Goal: Task Accomplishment & Management: Complete application form

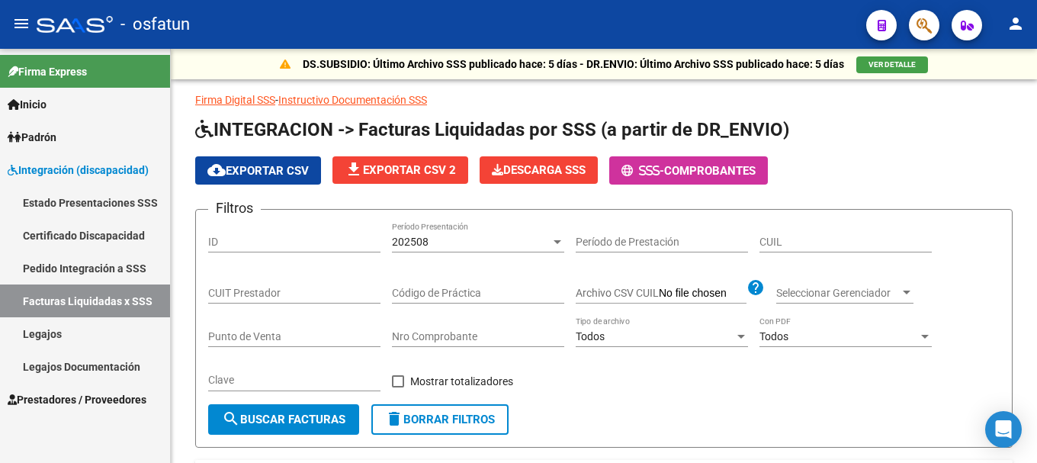
click at [66, 159] on link "Integración (discapacidad)" at bounding box center [85, 169] width 170 height 33
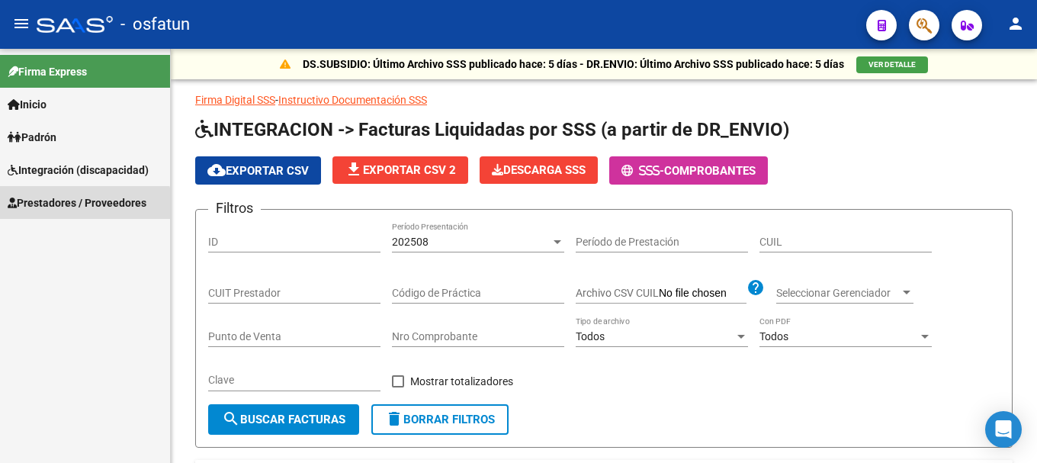
click at [72, 209] on span "Prestadores / Proveedores" at bounding box center [77, 202] width 139 height 17
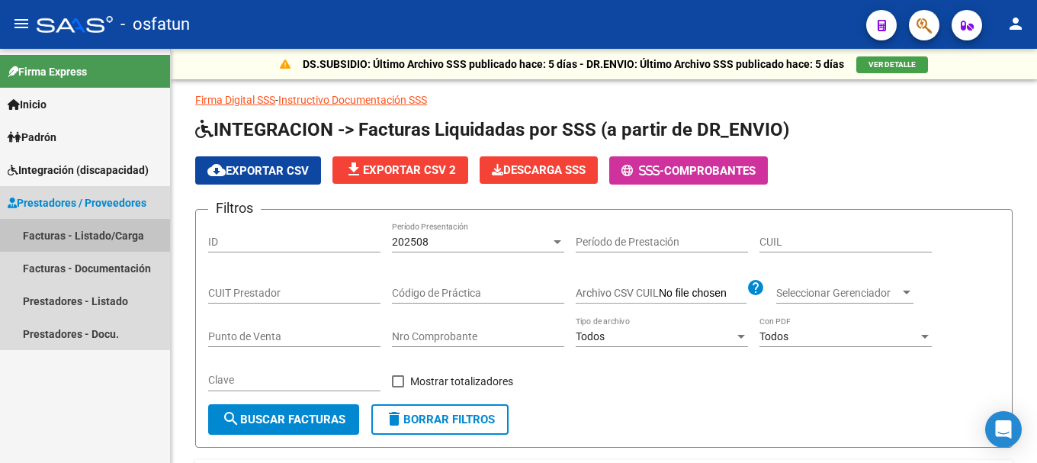
click at [83, 239] on link "Facturas - Listado/Carga" at bounding box center [85, 235] width 170 height 33
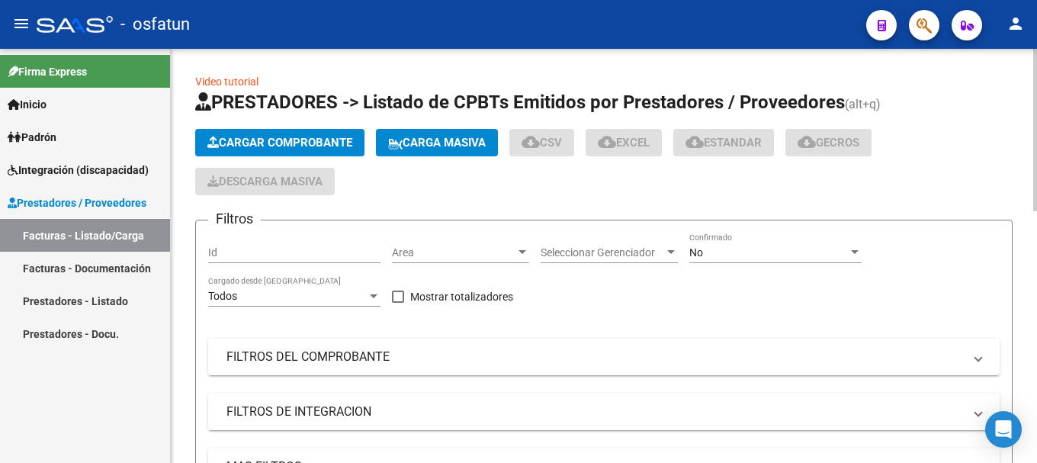
click at [294, 147] on span "Cargar Comprobante" at bounding box center [279, 143] width 145 height 14
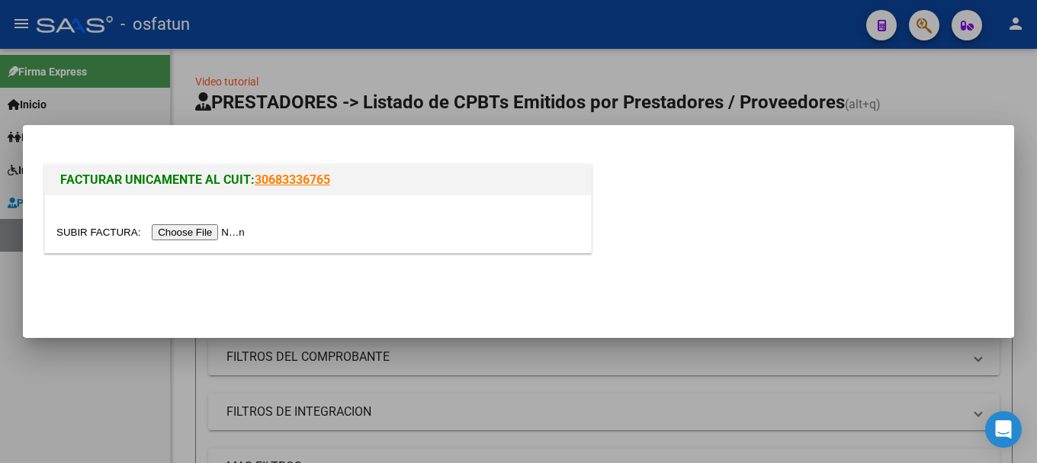
click at [223, 232] on input "file" at bounding box center [152, 232] width 193 height 16
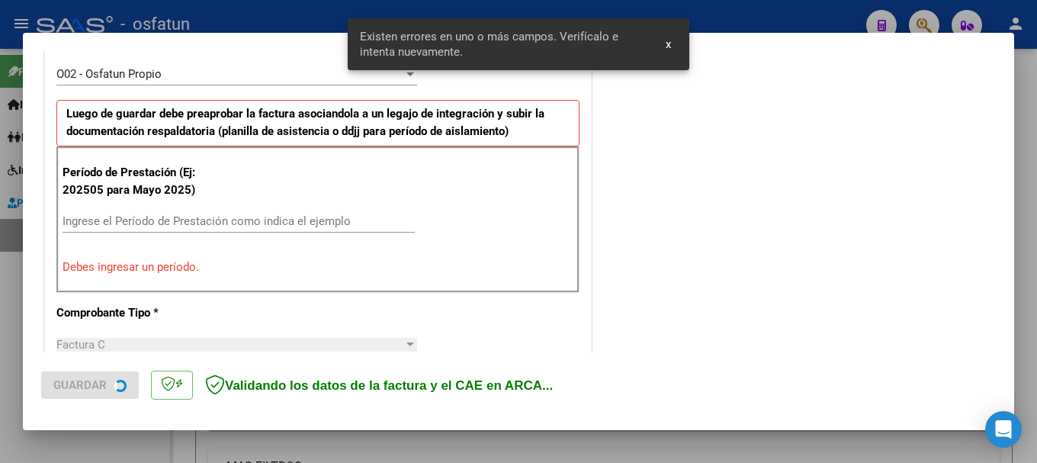
scroll to position [458, 0]
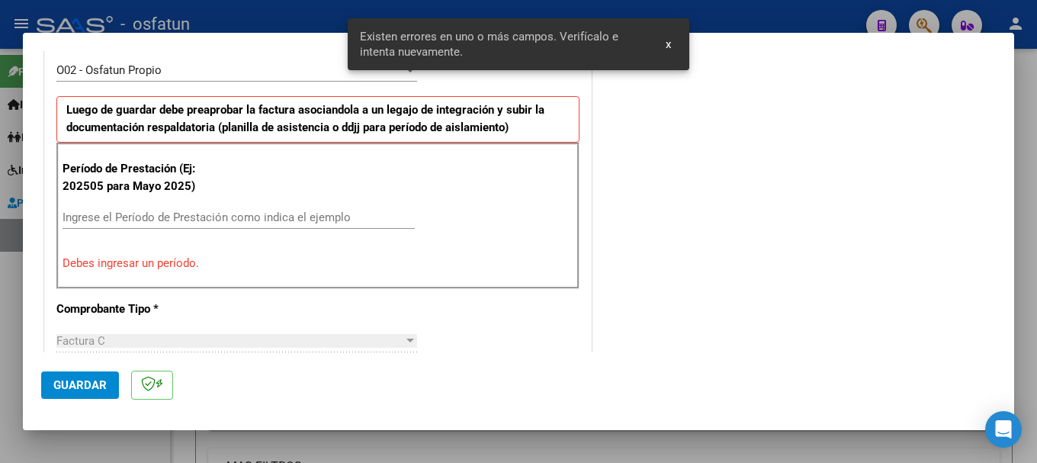
click at [257, 214] on input "Ingrese el Período de Prestación como indica el ejemplo" at bounding box center [239, 217] width 352 height 14
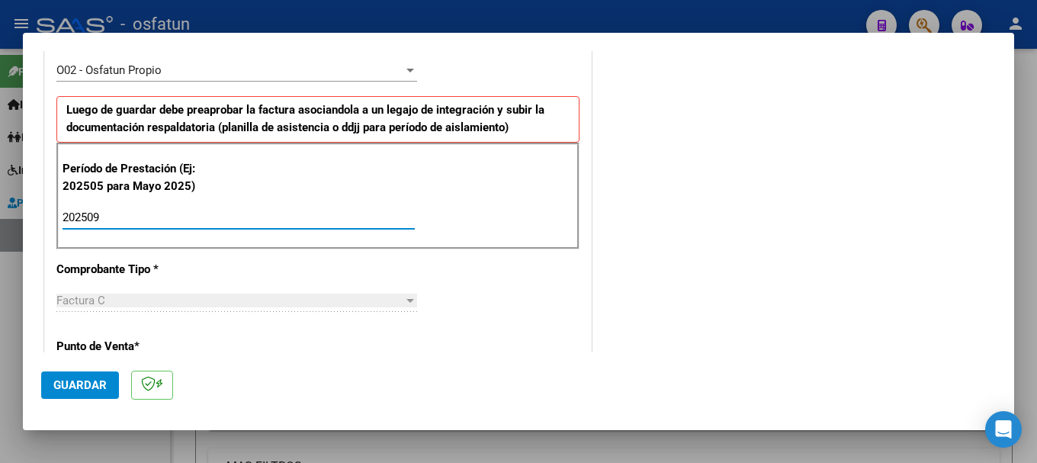
type input "202509"
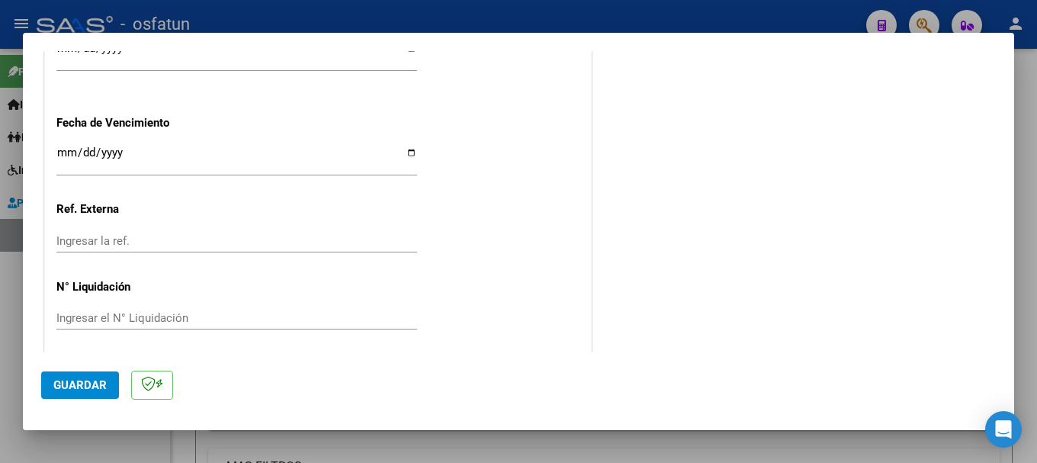
scroll to position [1205, 0]
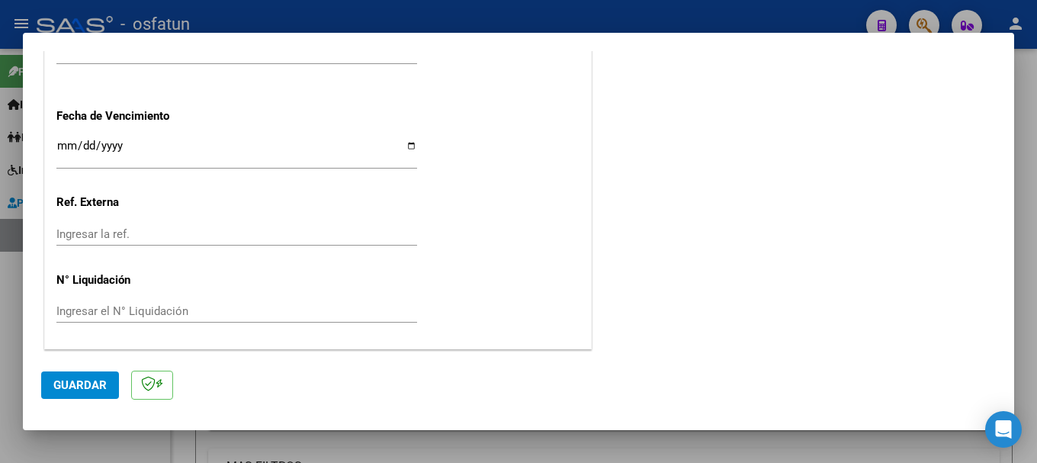
click at [74, 384] on span "Guardar" at bounding box center [79, 385] width 53 height 14
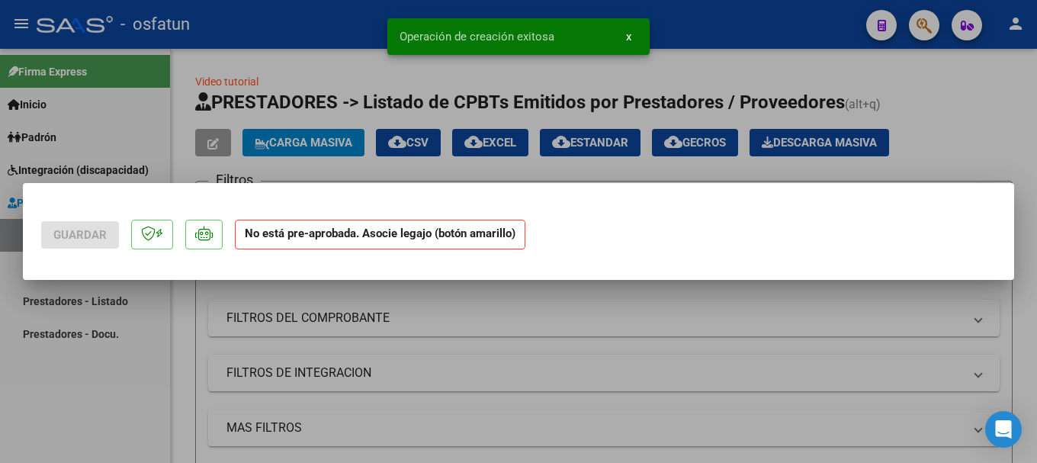
scroll to position [0, 0]
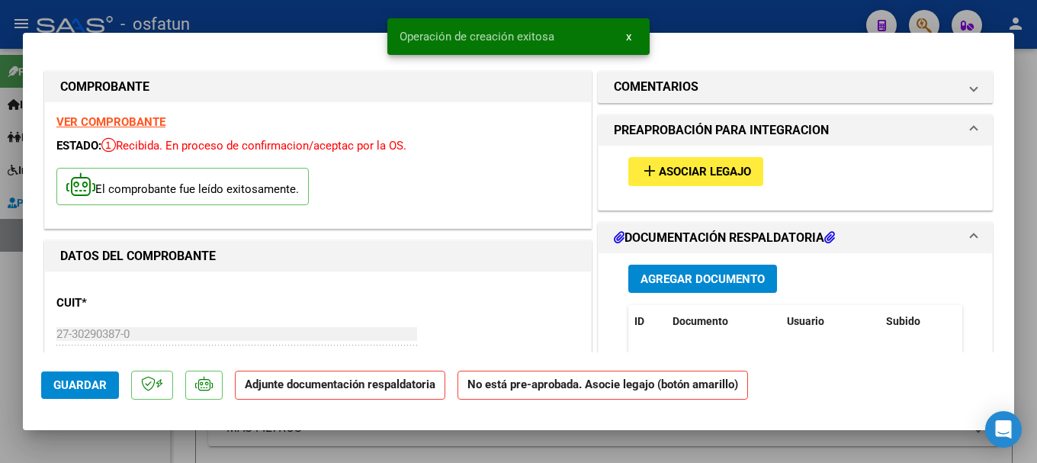
click at [746, 284] on span "Agregar Documento" at bounding box center [703, 279] width 124 height 14
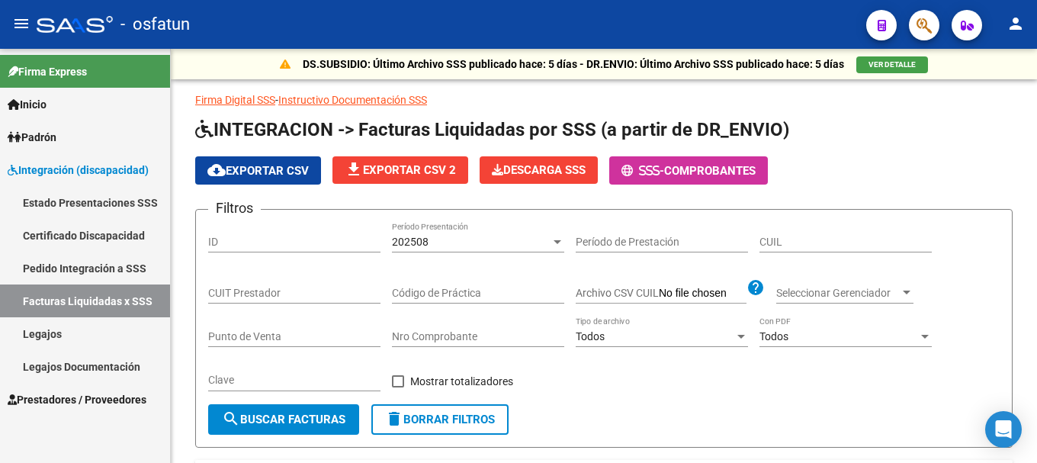
click at [86, 397] on span "Prestadores / Proveedores" at bounding box center [77, 399] width 139 height 17
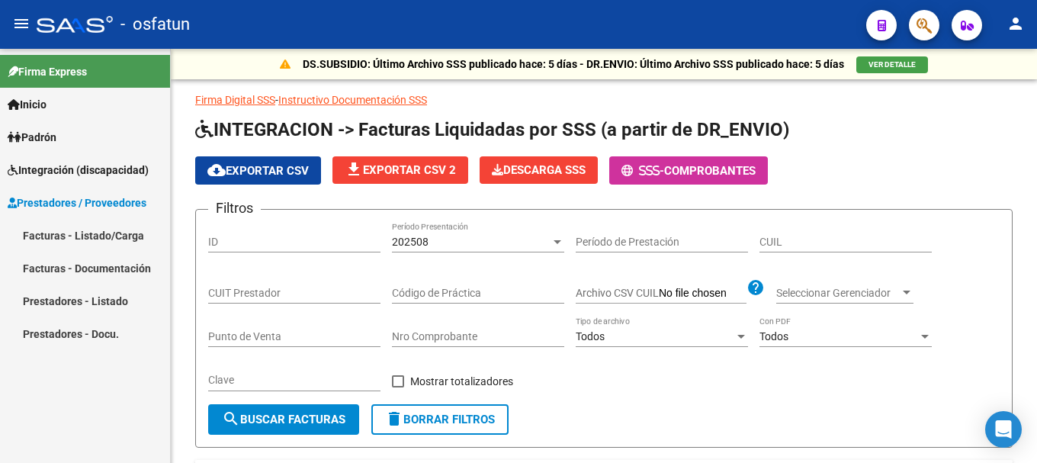
click at [92, 201] on span "Prestadores / Proveedores" at bounding box center [77, 202] width 139 height 17
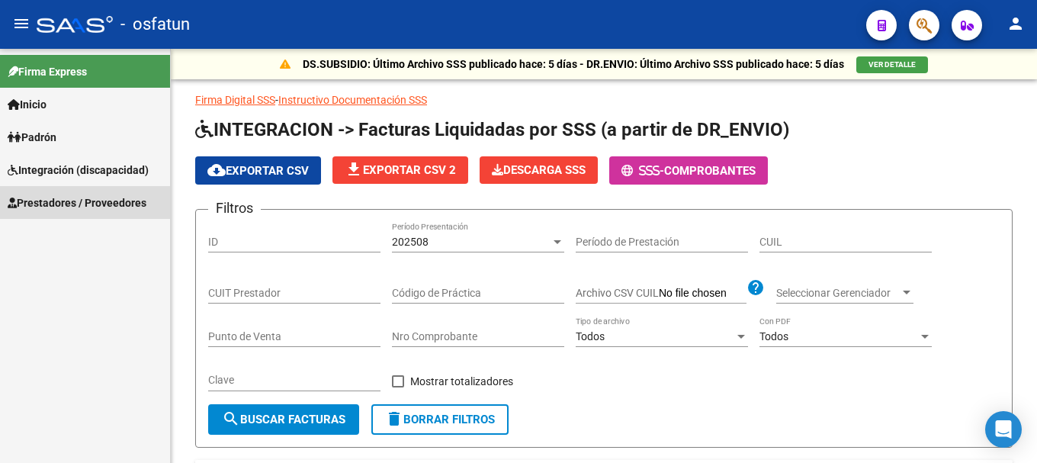
click at [100, 207] on span "Prestadores / Proveedores" at bounding box center [77, 202] width 139 height 17
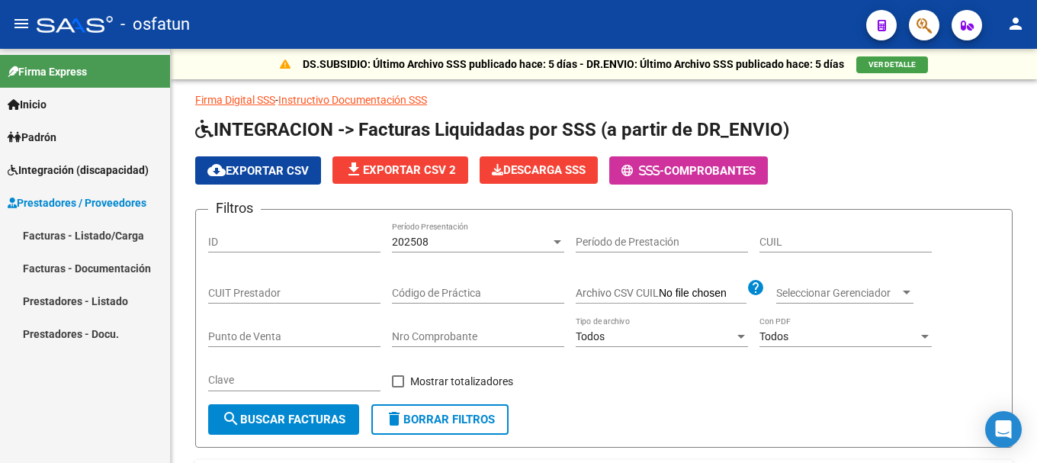
click at [92, 239] on link "Facturas - Listado/Carga" at bounding box center [85, 235] width 170 height 33
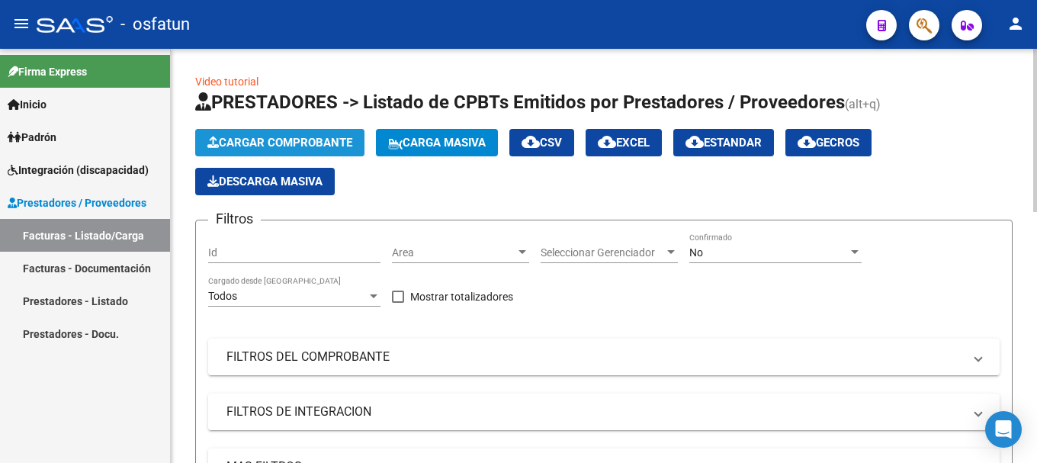
click at [284, 148] on span "Cargar Comprobante" at bounding box center [279, 143] width 145 height 14
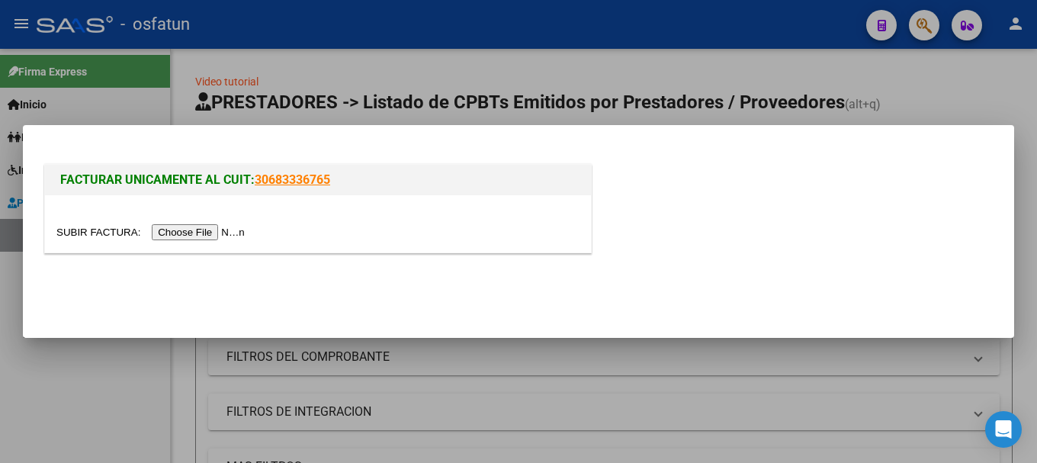
click at [212, 227] on input "file" at bounding box center [152, 232] width 193 height 16
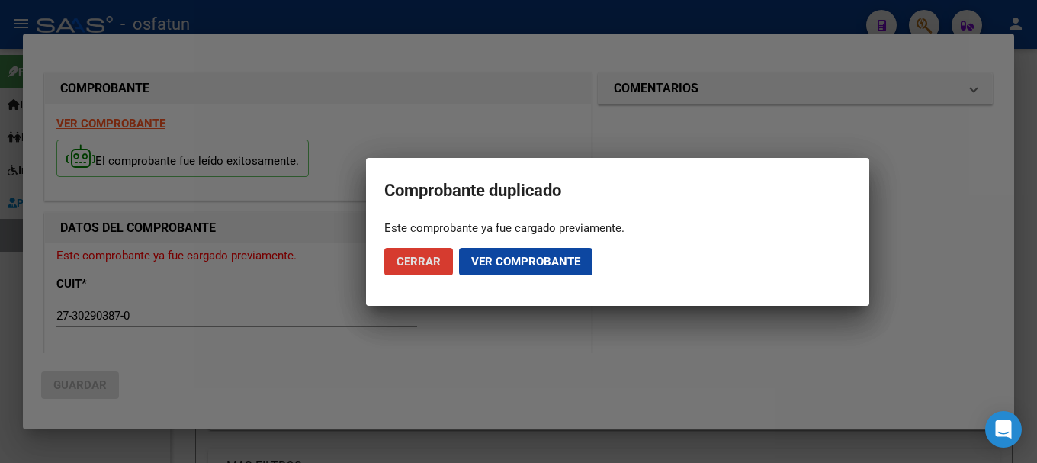
click at [516, 275] on button "Ver comprobante" at bounding box center [525, 261] width 133 height 27
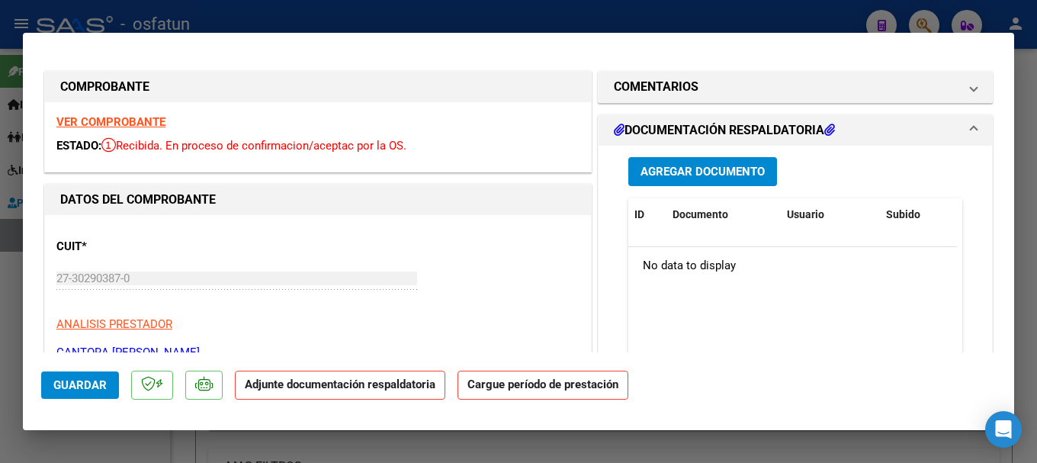
click at [141, 124] on strong "VER COMPROBANTE" at bounding box center [110, 122] width 109 height 14
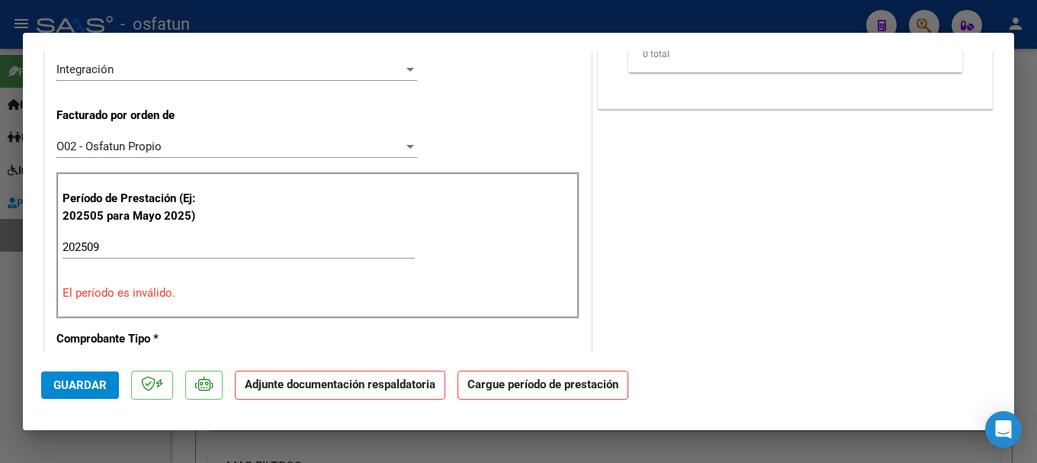
scroll to position [381, 0]
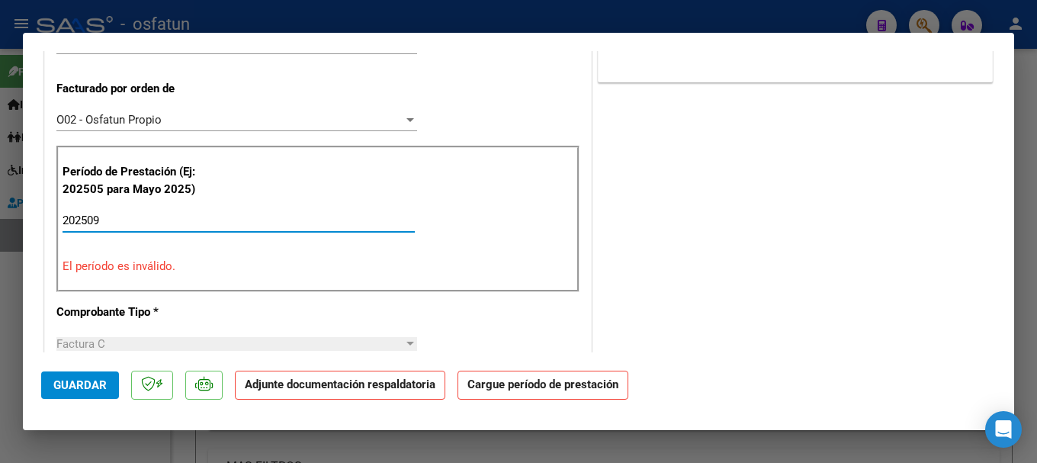
click at [143, 216] on input "202509" at bounding box center [239, 221] width 352 height 14
type input "2"
type input "202509"
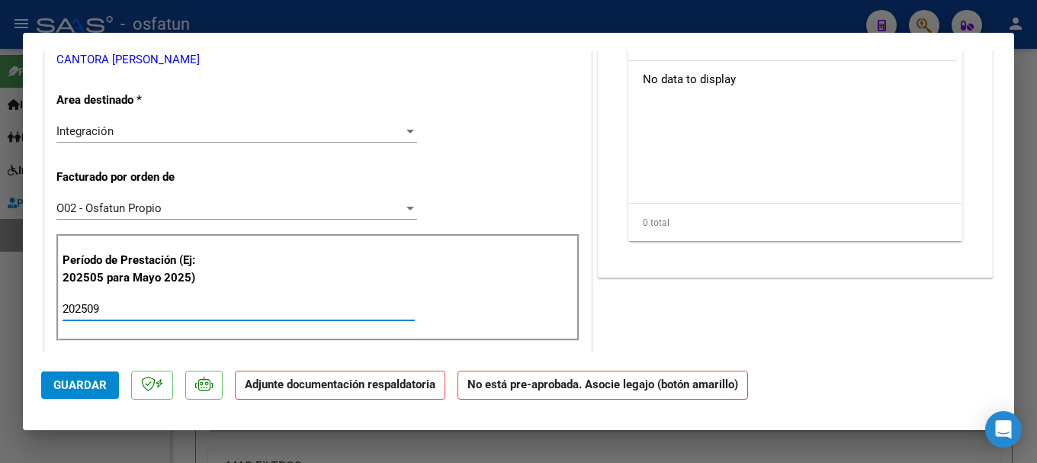
scroll to position [0, 0]
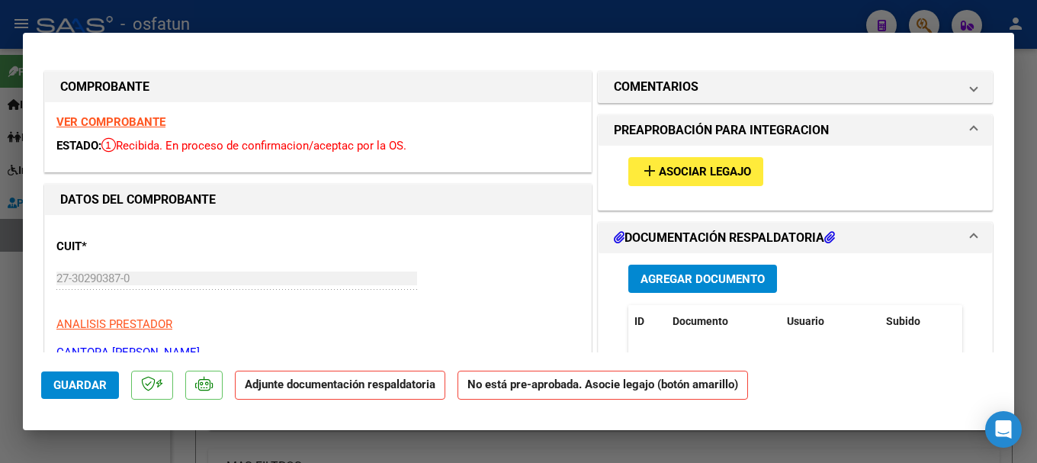
click at [688, 285] on span "Agregar Documento" at bounding box center [703, 279] width 124 height 14
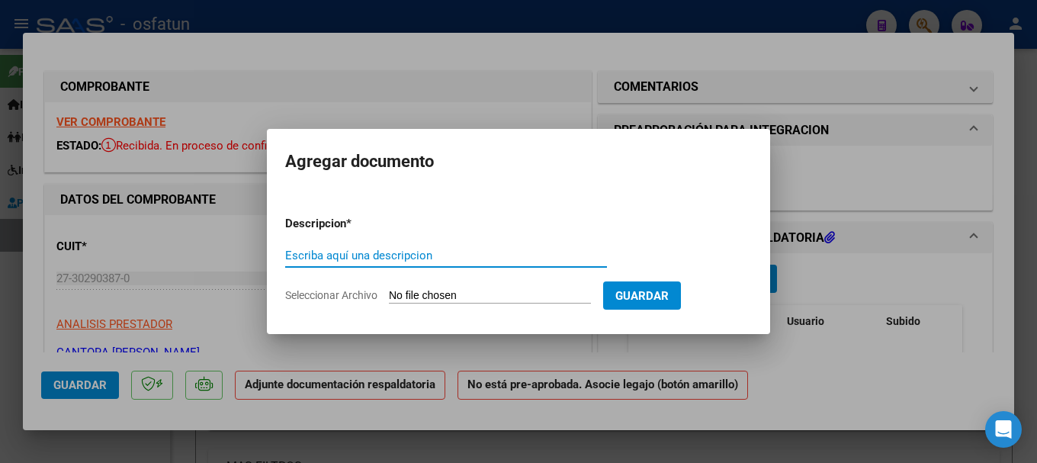
click at [491, 303] on input "Seleccionar Archivo" at bounding box center [490, 296] width 202 height 14
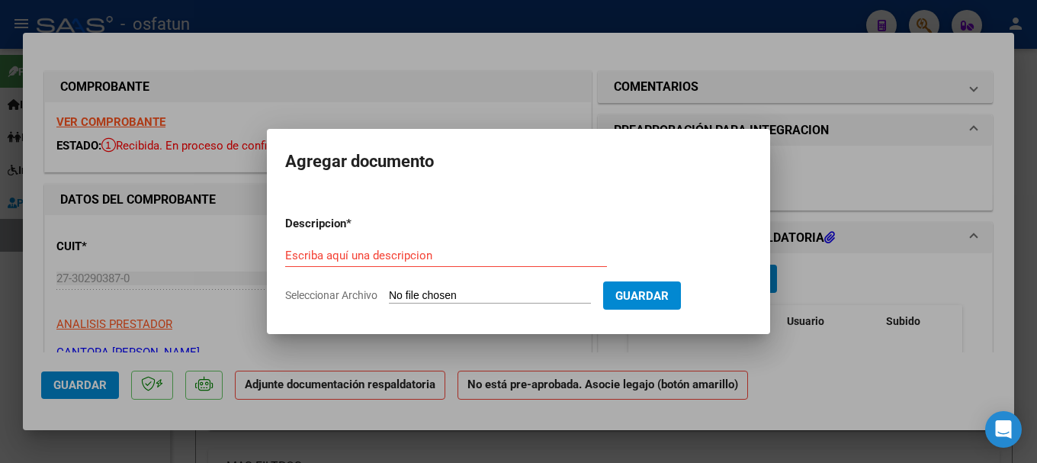
type input "C:\fakepath\[PERSON_NAME] de las Toscas Planilla SEPTIEMBRE Musicaterapia.pdf"
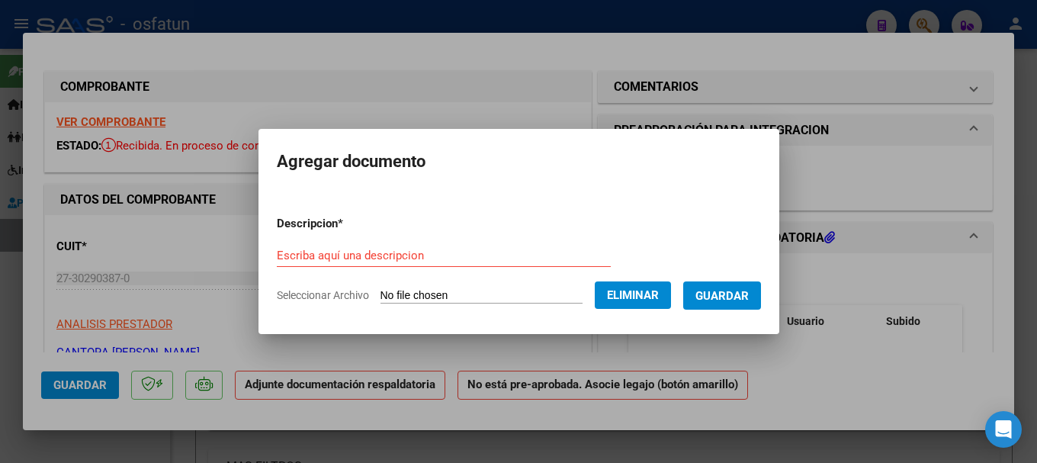
click at [749, 302] on span "Guardar" at bounding box center [722, 296] width 53 height 14
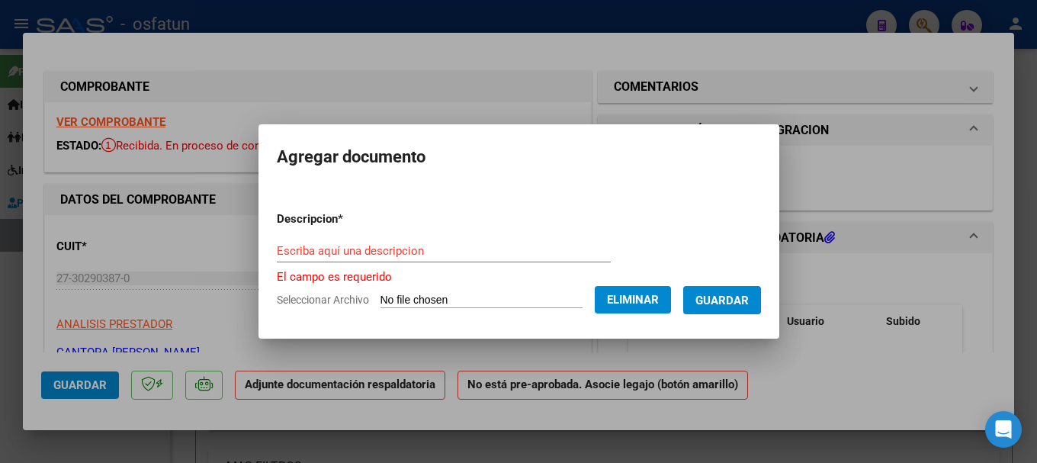
click at [456, 255] on input "Escriba aquí una descripcion" at bounding box center [444, 251] width 334 height 14
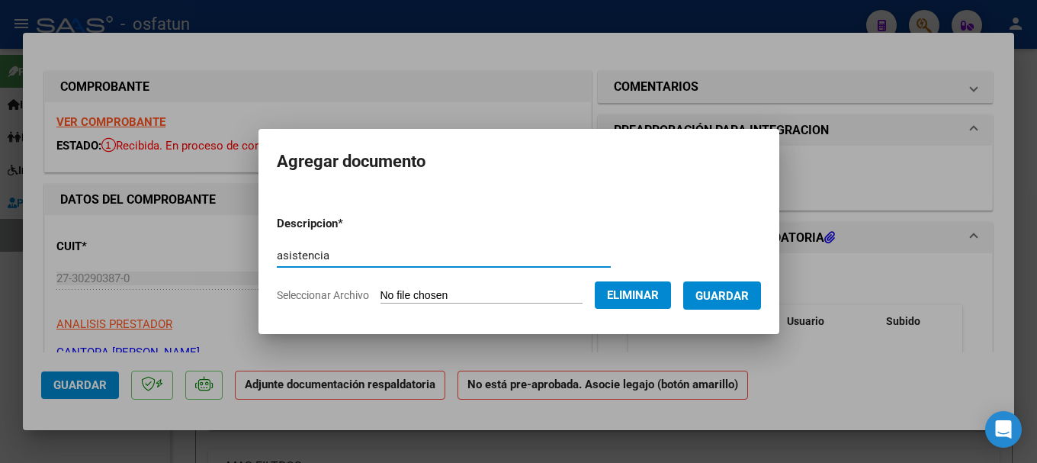
type input "asistencia"
click at [749, 297] on span "Guardar" at bounding box center [722, 296] width 53 height 14
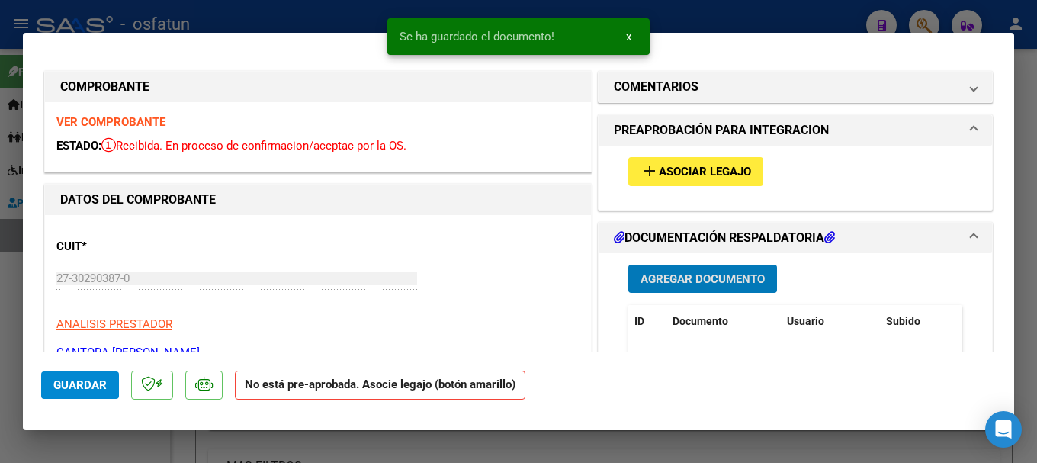
click at [672, 167] on span "Asociar Legajo" at bounding box center [705, 172] width 92 height 14
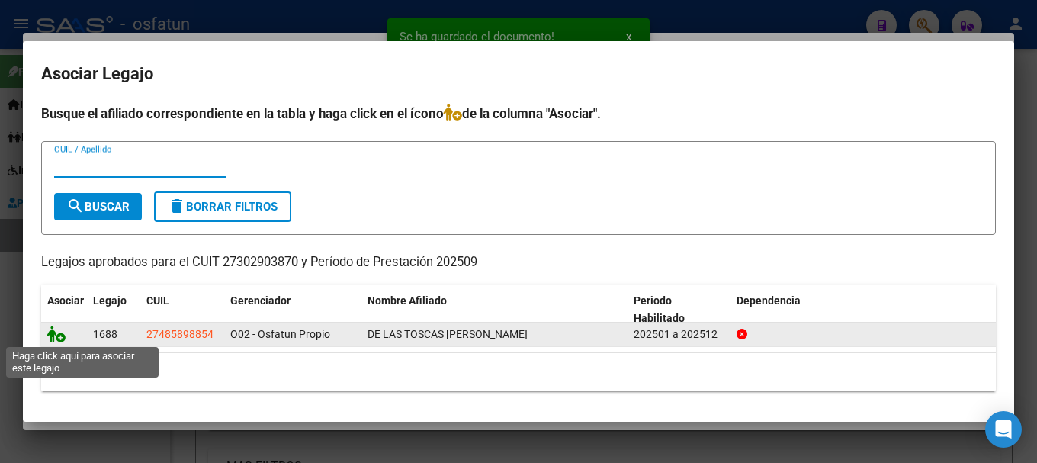
click at [53, 332] on icon at bounding box center [56, 334] width 18 height 17
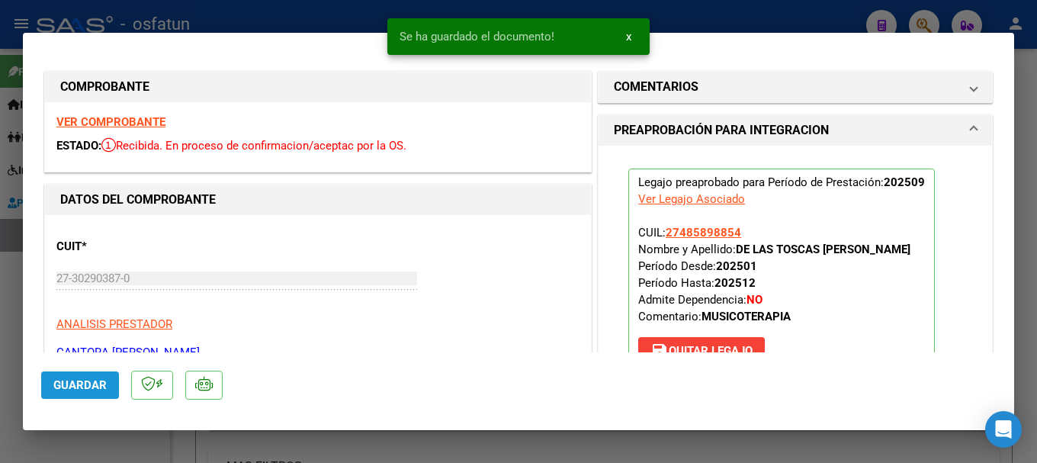
click at [96, 380] on span "Guardar" at bounding box center [79, 385] width 53 height 14
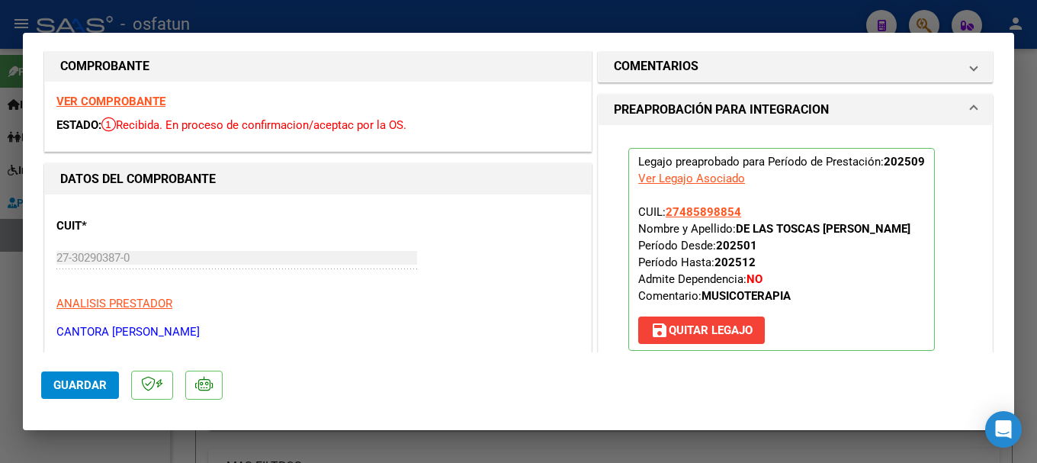
scroll to position [76, 0]
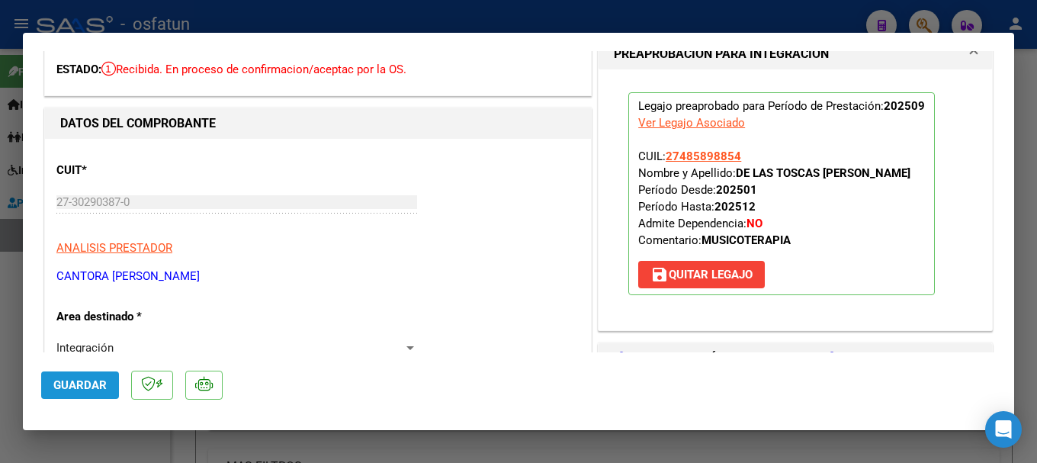
click at [81, 382] on span "Guardar" at bounding box center [79, 385] width 53 height 14
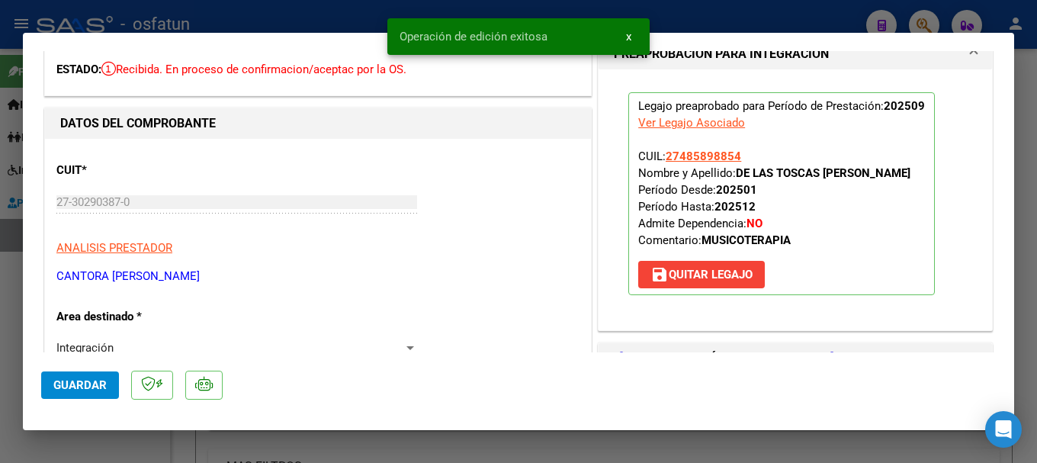
scroll to position [229, 0]
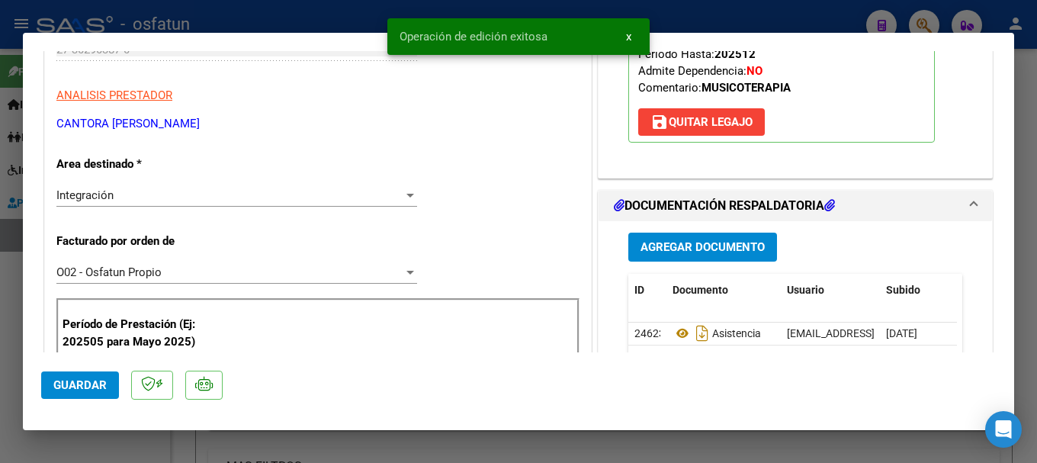
click at [739, 13] on div at bounding box center [518, 231] width 1037 height 463
type input "$ 0,00"
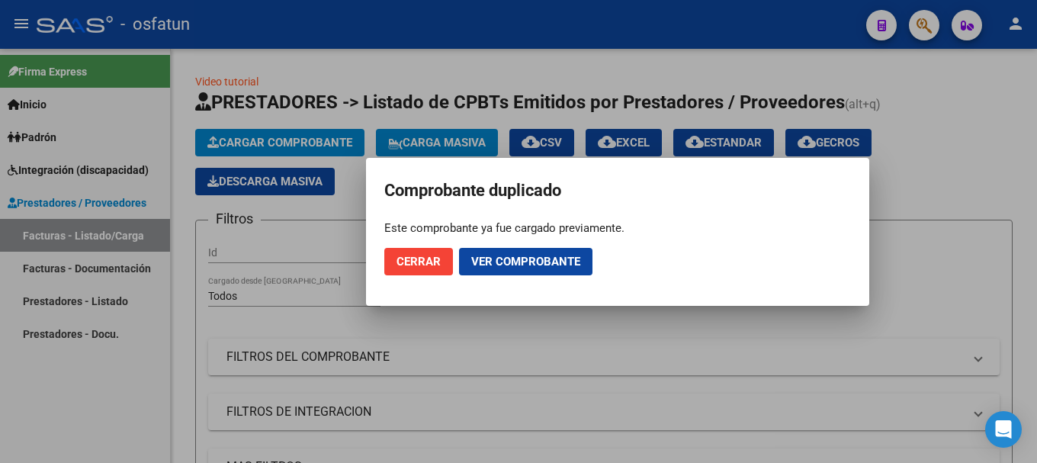
click at [986, 96] on div at bounding box center [518, 231] width 1037 height 463
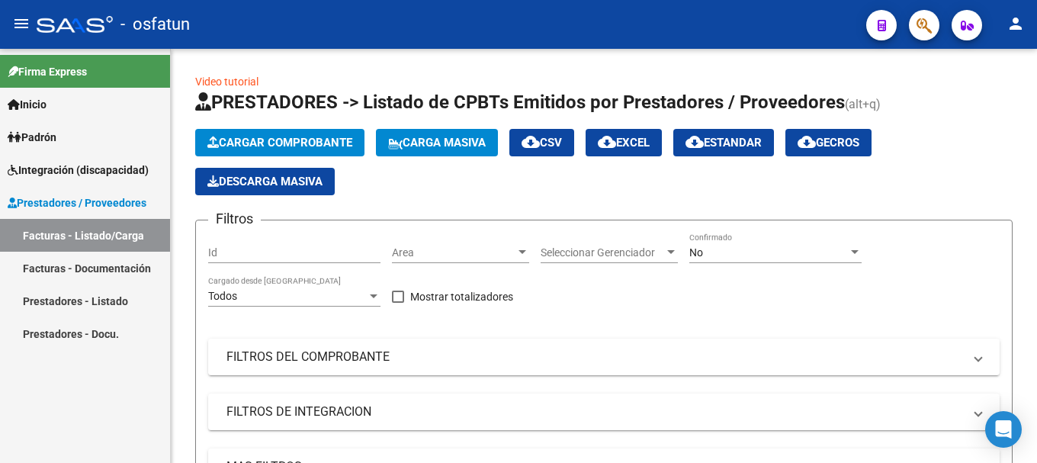
click at [933, 25] on button "button" at bounding box center [924, 25] width 31 height 31
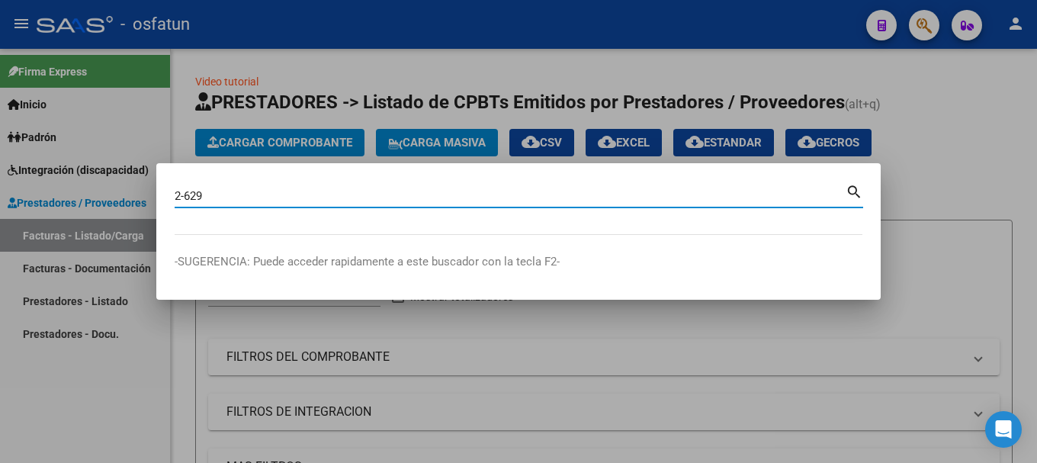
type input "2-629"
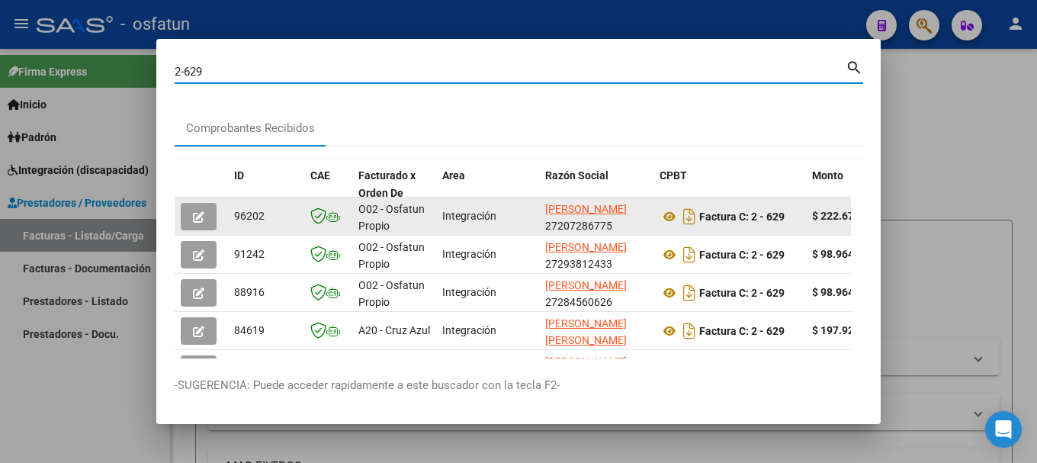
click at [191, 222] on button "button" at bounding box center [199, 216] width 36 height 27
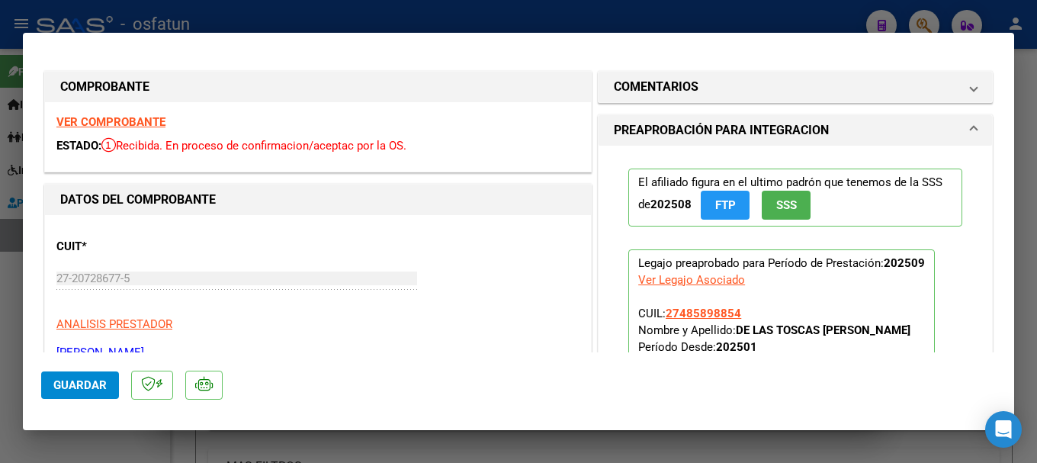
click at [137, 122] on strong "VER COMPROBANTE" at bounding box center [110, 122] width 109 height 14
click at [456, 12] on div at bounding box center [518, 231] width 1037 height 463
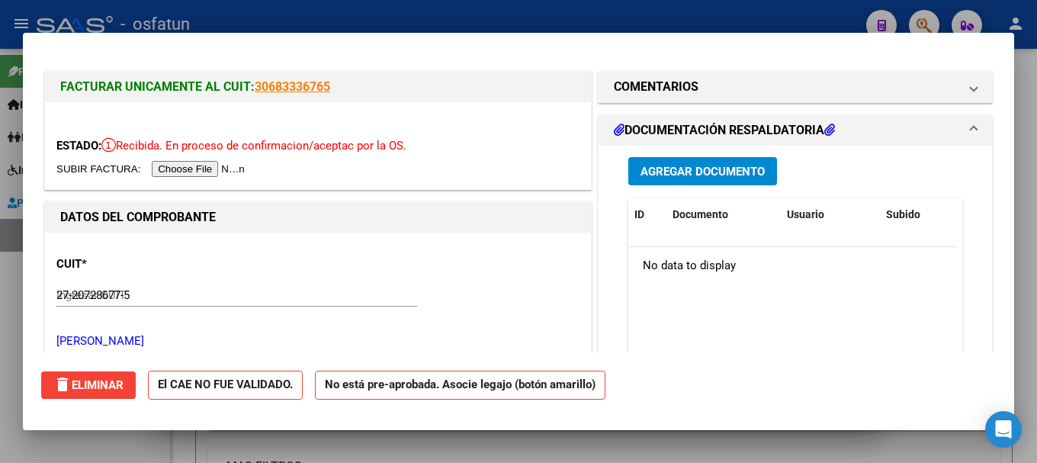
type input "$ 0,00"
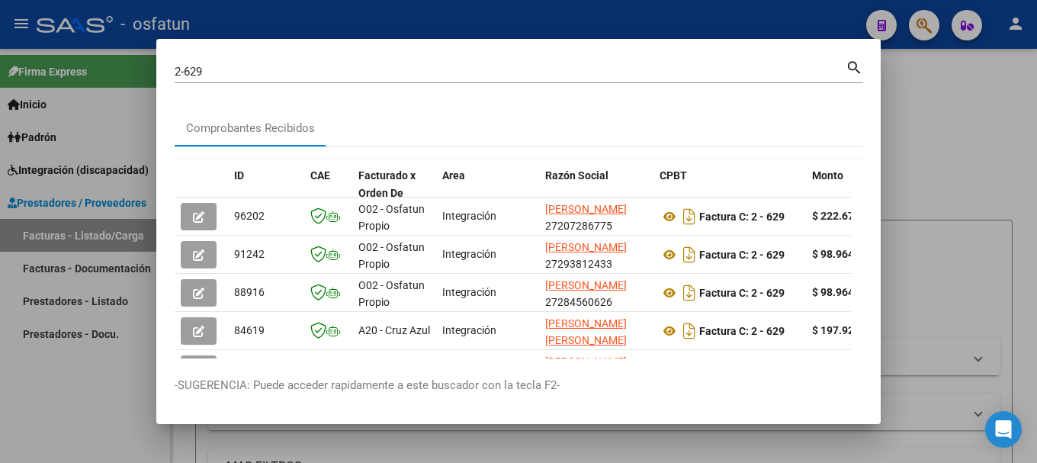
click at [927, 23] on div at bounding box center [518, 231] width 1037 height 463
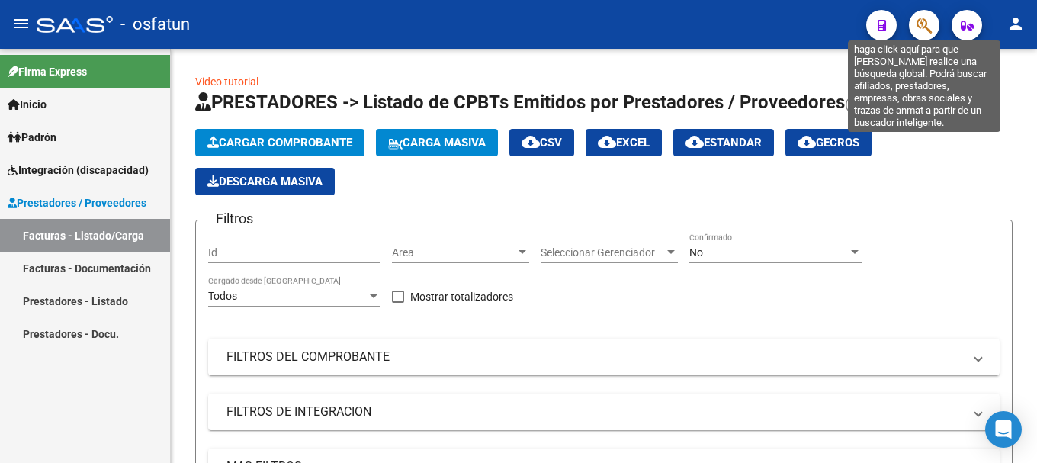
click at [921, 17] on icon "button" at bounding box center [924, 26] width 15 height 18
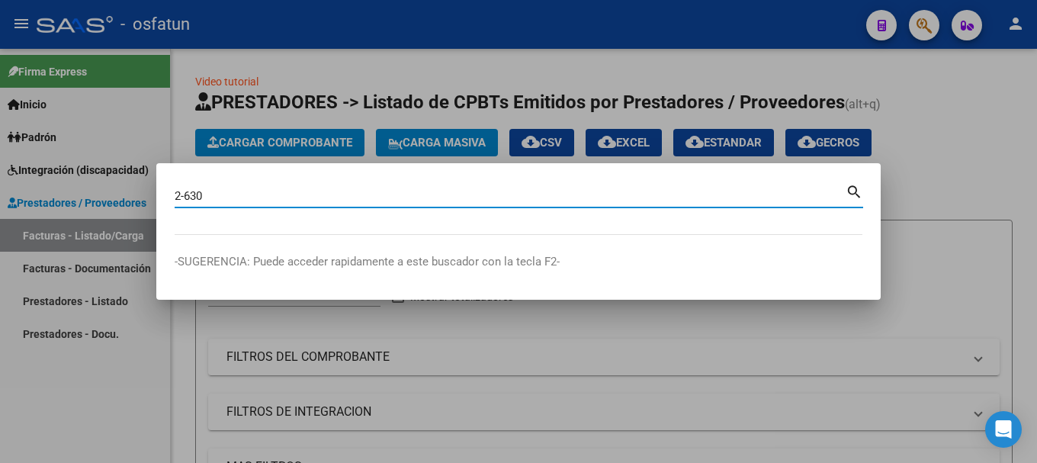
type input "2-630"
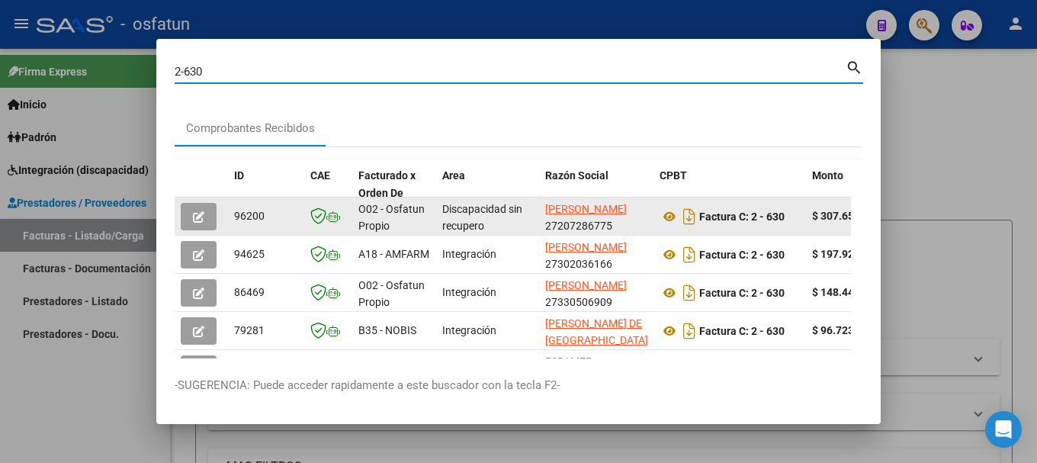
click at [205, 210] on button "button" at bounding box center [199, 216] width 36 height 27
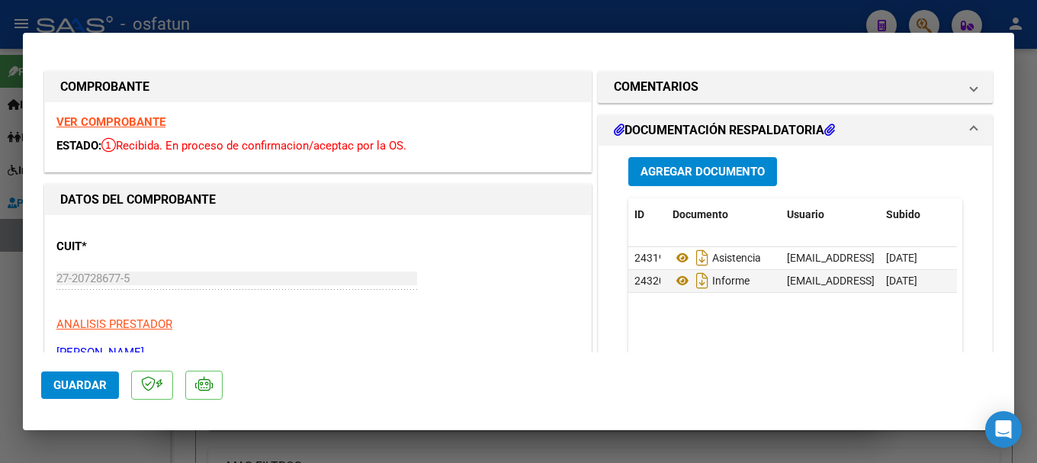
click at [117, 119] on strong "VER COMPROBANTE" at bounding box center [110, 122] width 109 height 14
click at [737, 26] on div at bounding box center [518, 231] width 1037 height 463
type input "$ 0,00"
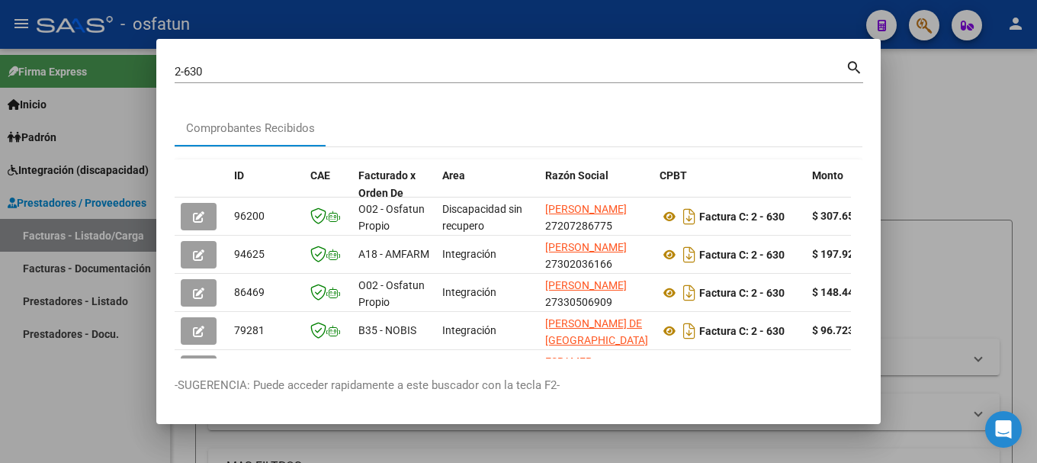
click at [271, 77] on input "2-630" at bounding box center [510, 72] width 671 height 14
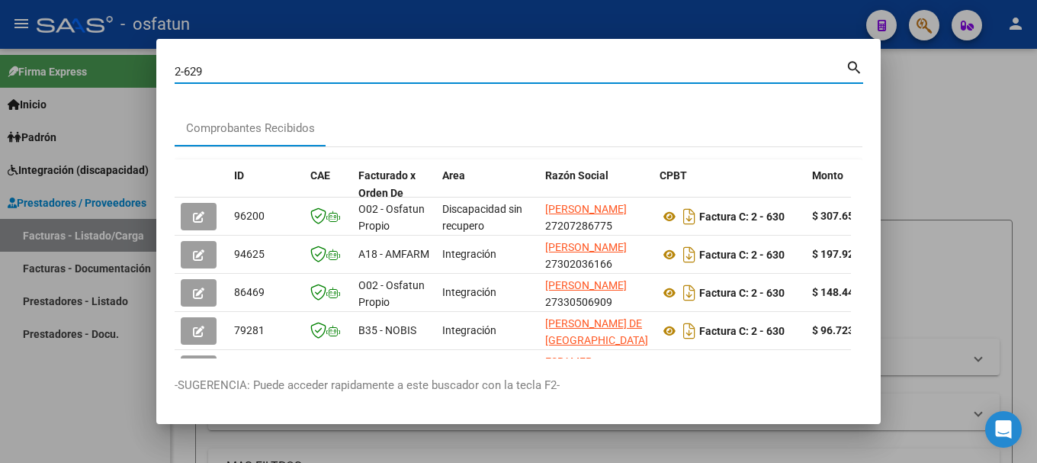
type input "2-629"
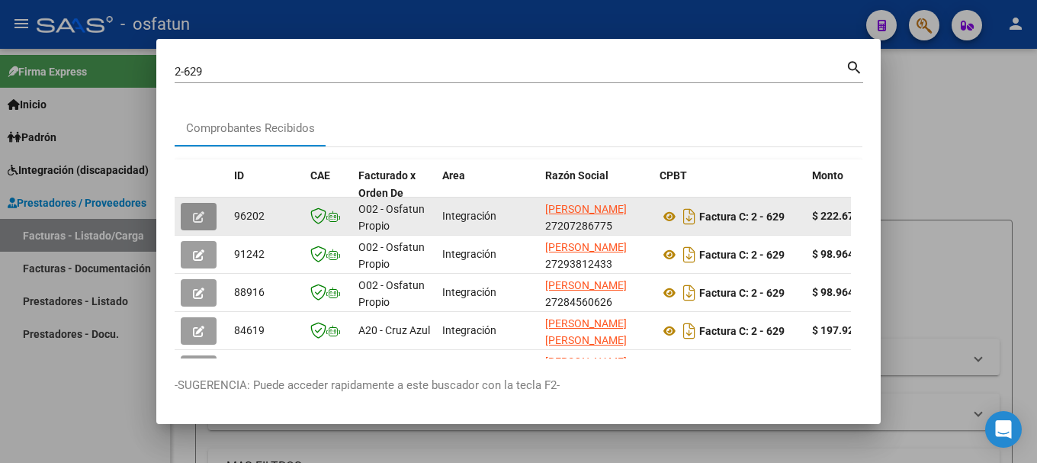
click at [198, 222] on icon "button" at bounding box center [198, 216] width 11 height 11
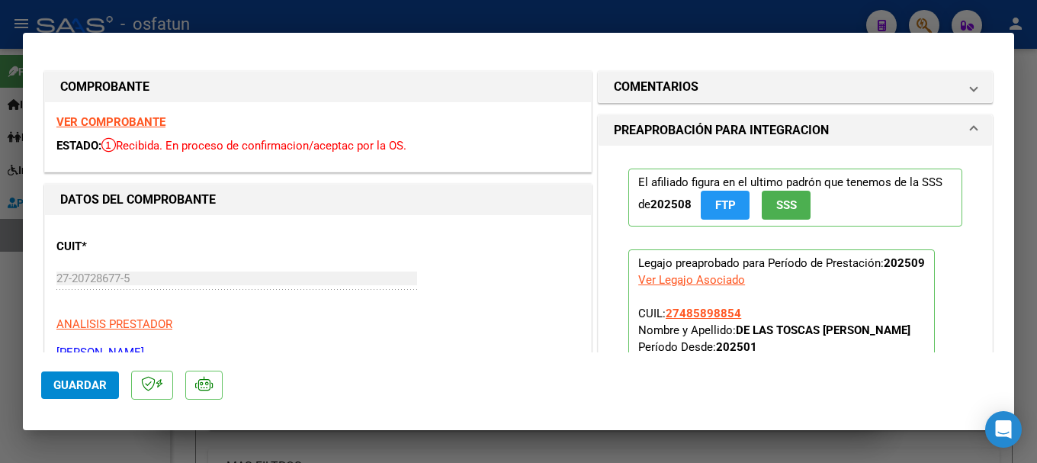
click at [127, 123] on strong "VER COMPROBANTE" at bounding box center [110, 122] width 109 height 14
click at [85, 376] on button "Guardar" at bounding box center [80, 384] width 78 height 27
click at [821, 12] on div at bounding box center [518, 231] width 1037 height 463
type input "$ 0,00"
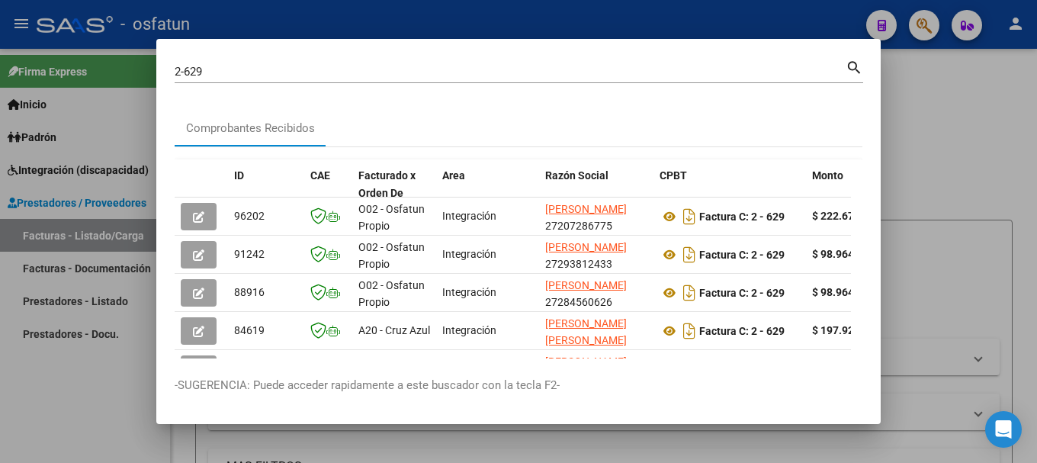
click at [735, 16] on div at bounding box center [518, 231] width 1037 height 463
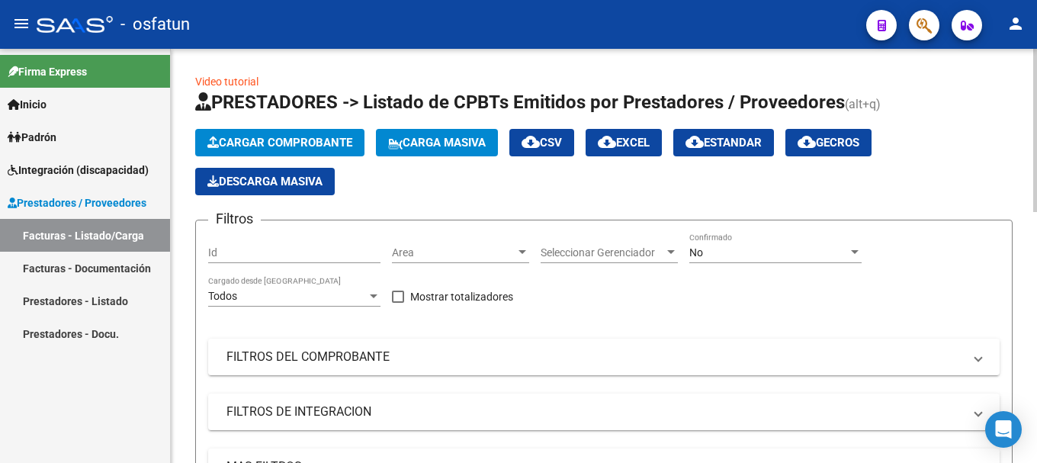
click at [279, 137] on span "Cargar Comprobante" at bounding box center [279, 143] width 145 height 14
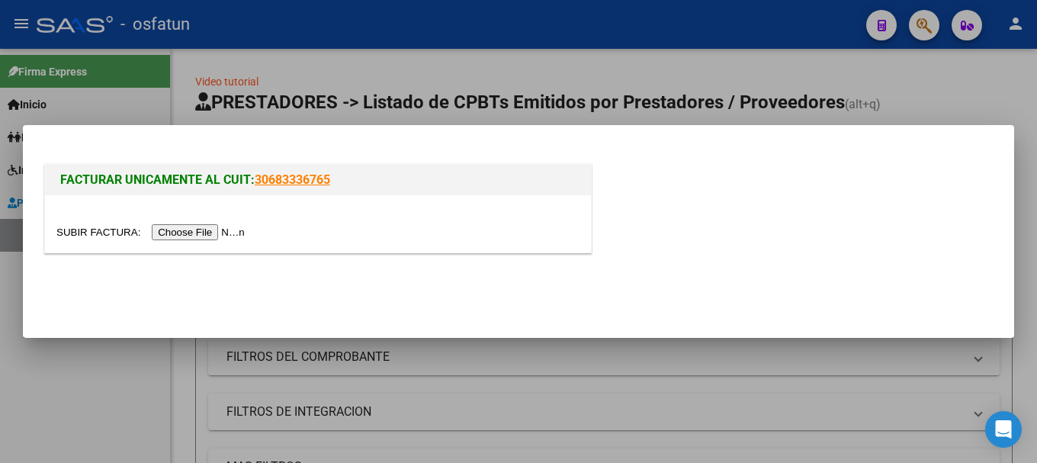
click at [223, 227] on input "file" at bounding box center [152, 232] width 193 height 16
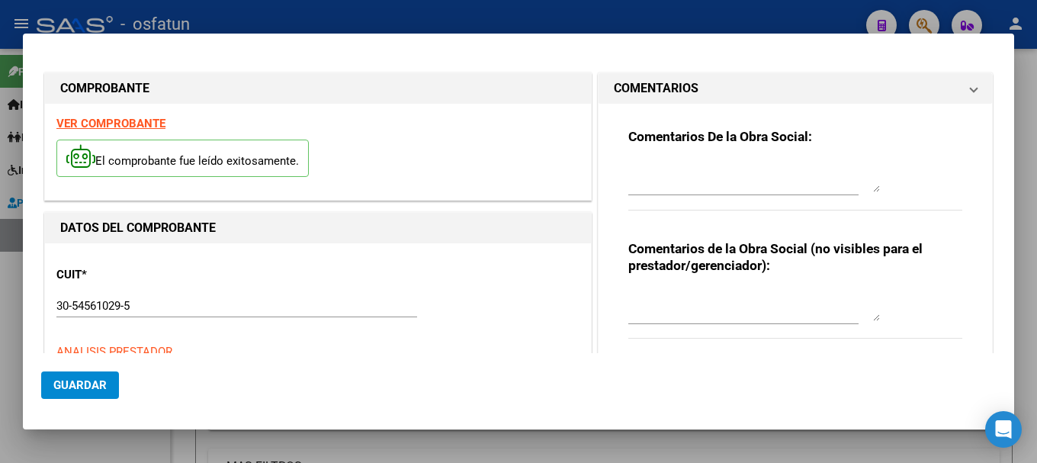
type input "$ 729.225,79"
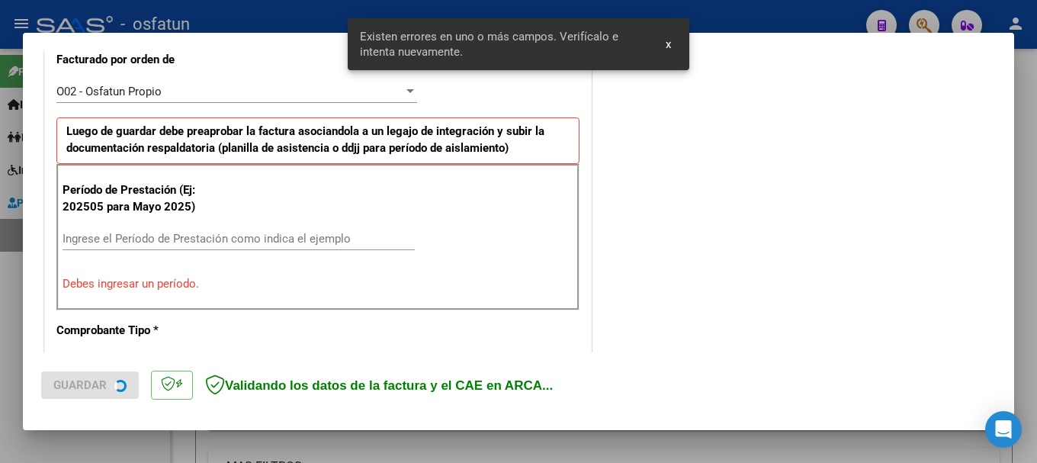
scroll to position [458, 0]
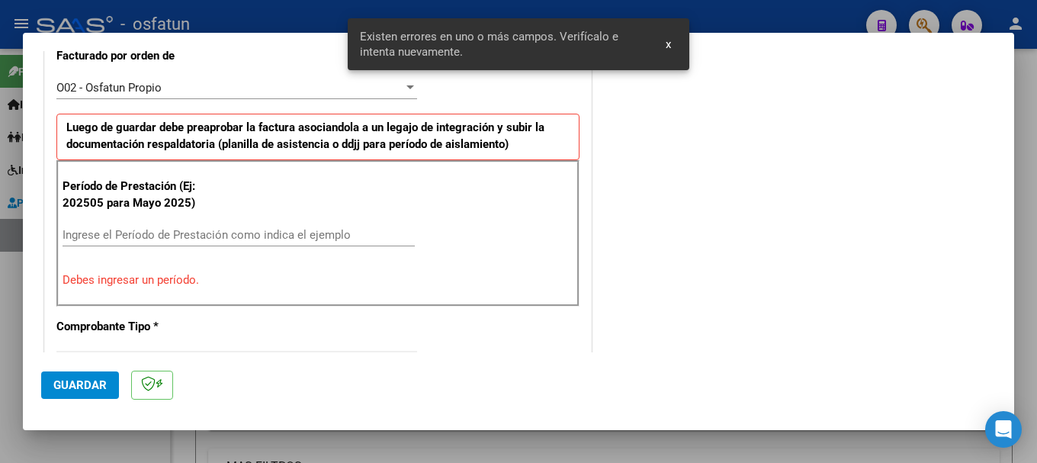
click at [248, 228] on input "Ingrese el Período de Prestación como indica el ejemplo" at bounding box center [239, 235] width 352 height 14
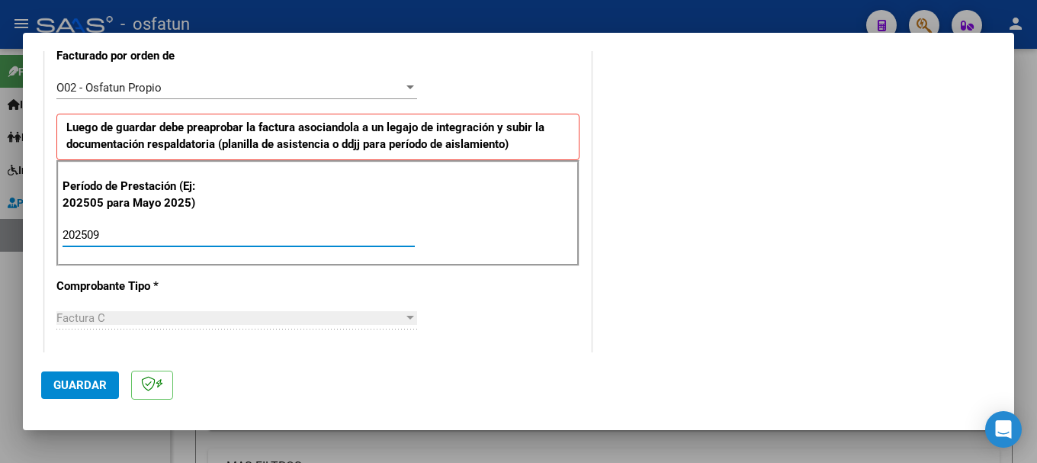
type input "202509"
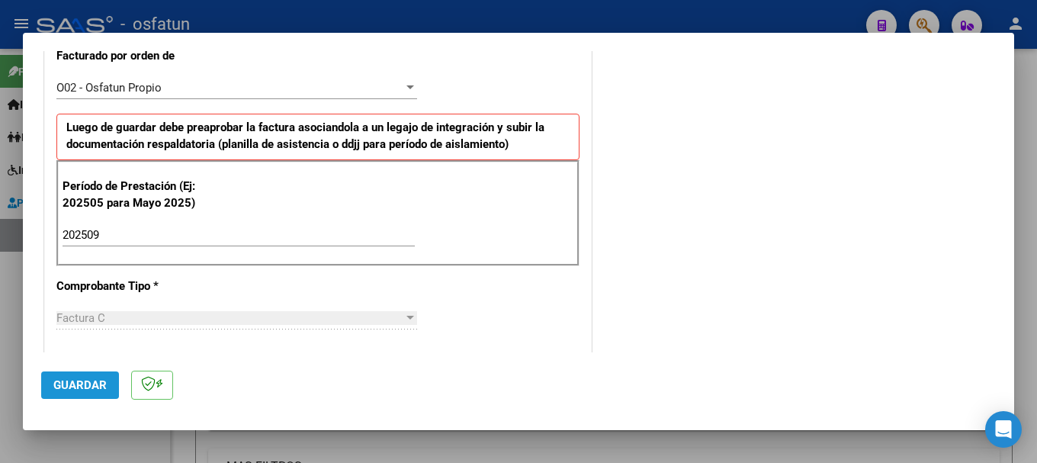
click at [78, 380] on span "Guardar" at bounding box center [79, 385] width 53 height 14
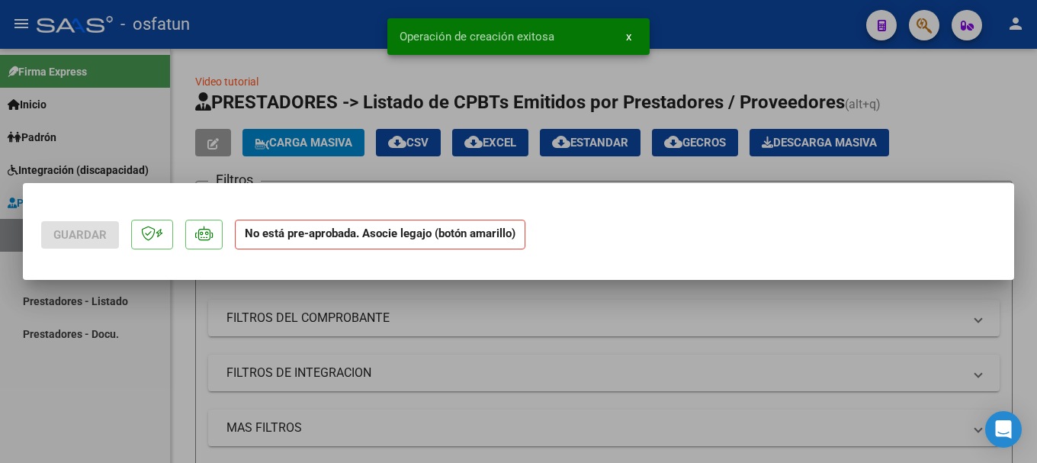
scroll to position [0, 0]
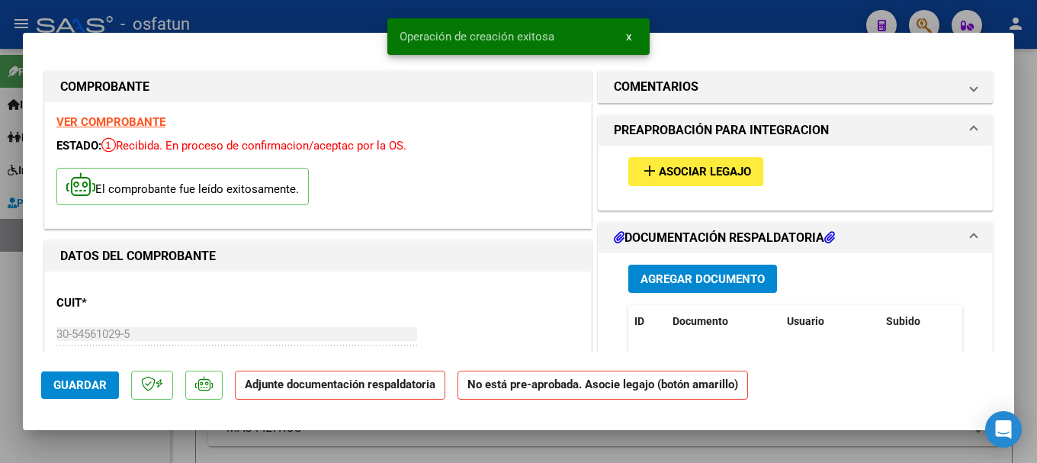
click at [683, 287] on button "Agregar Documento" at bounding box center [702, 279] width 149 height 28
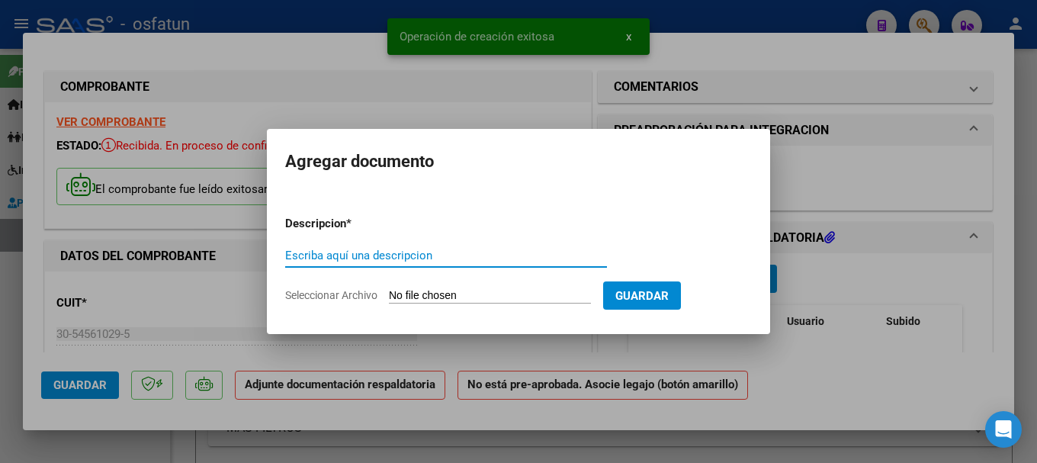
click at [439, 254] on input "Escriba aquí una descripcion" at bounding box center [446, 256] width 322 height 14
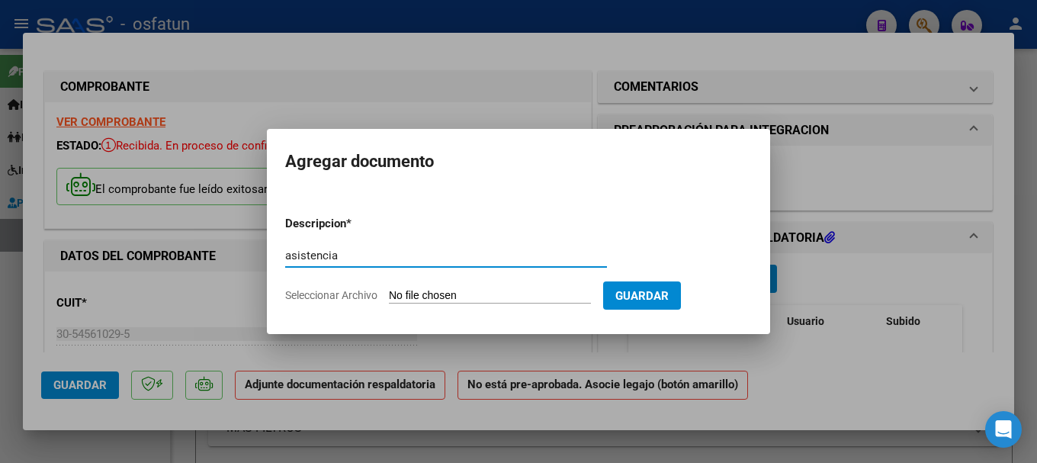
type input "asistencia"
click at [506, 299] on input "Seleccionar Archivo" at bounding box center [490, 296] width 202 height 14
type input "C:\fakepath\[PERSON_NAME] asist.pdf"
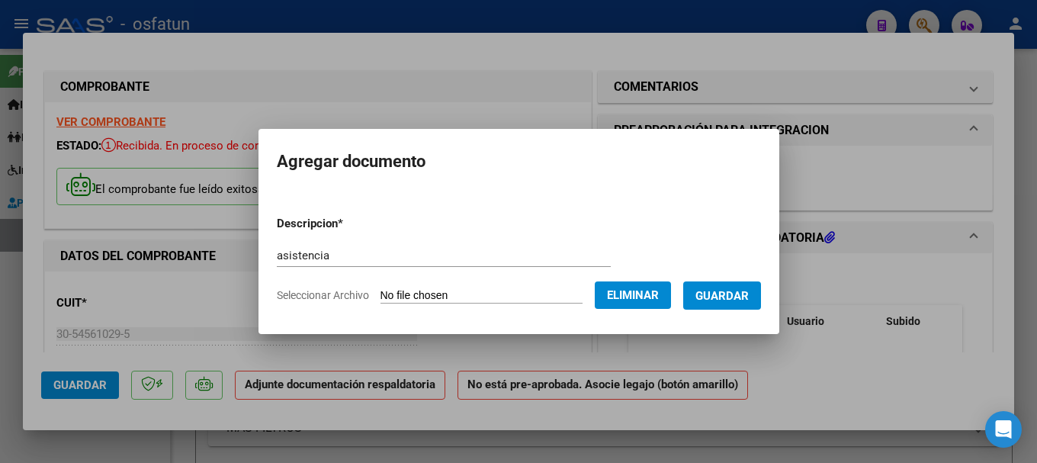
click at [749, 299] on span "Guardar" at bounding box center [722, 296] width 53 height 14
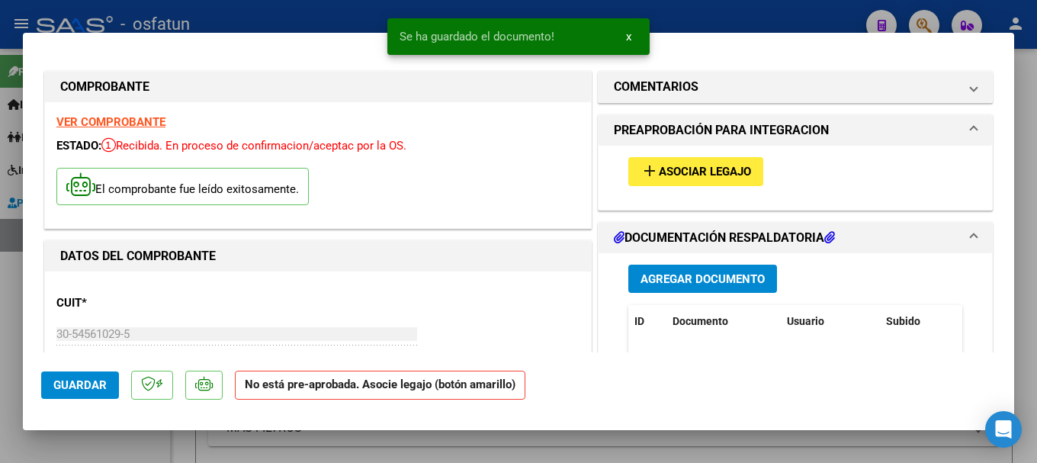
click at [738, 165] on span "Asociar Legajo" at bounding box center [705, 172] width 92 height 14
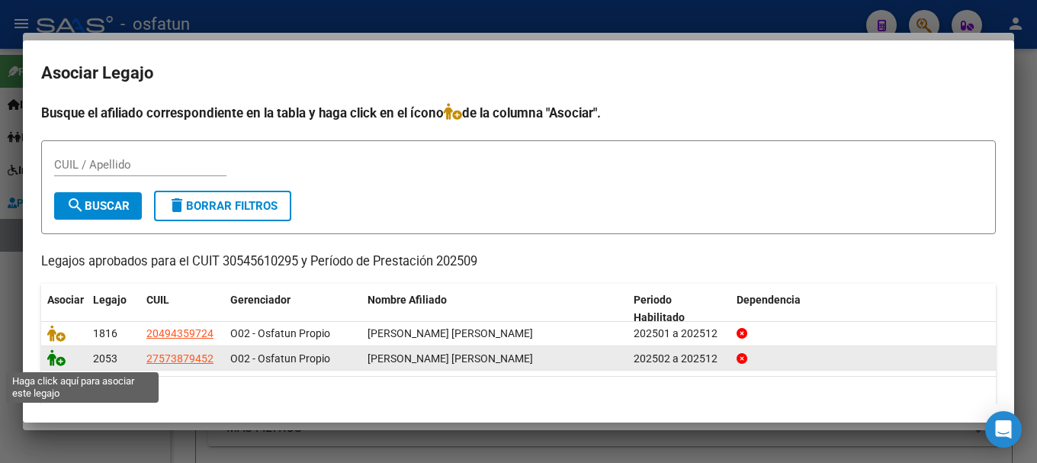
click at [65, 362] on icon at bounding box center [56, 357] width 18 height 17
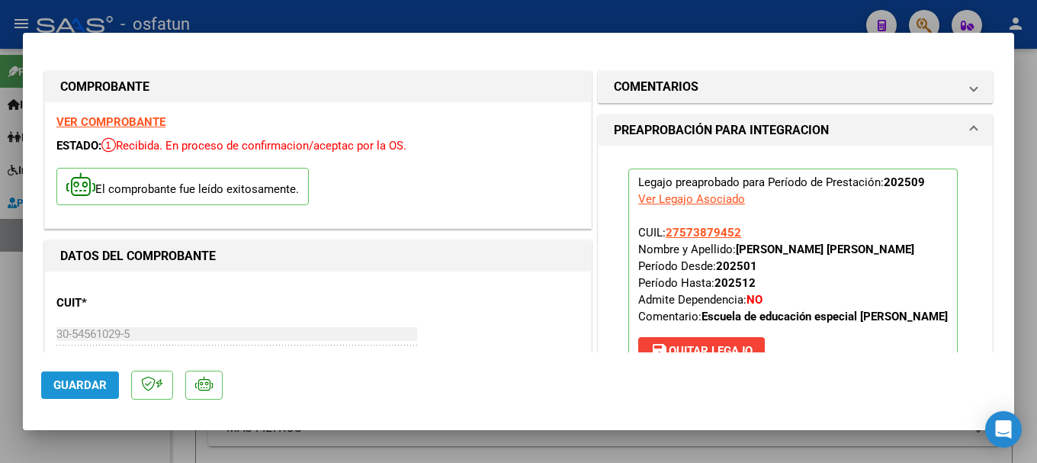
click at [90, 392] on button "Guardar" at bounding box center [80, 384] width 78 height 27
